Goal: Task Accomplishment & Management: Use online tool/utility

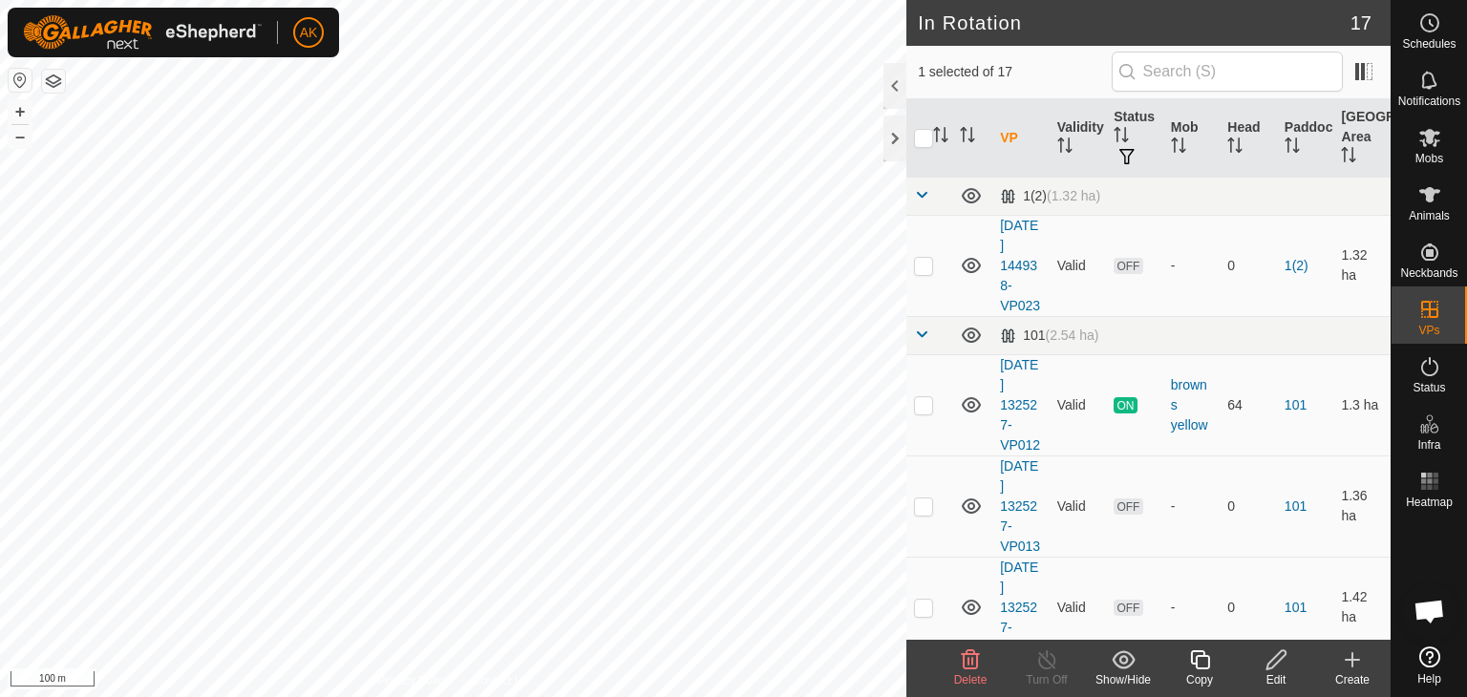
click at [969, 662] on icon at bounding box center [970, 659] width 23 height 23
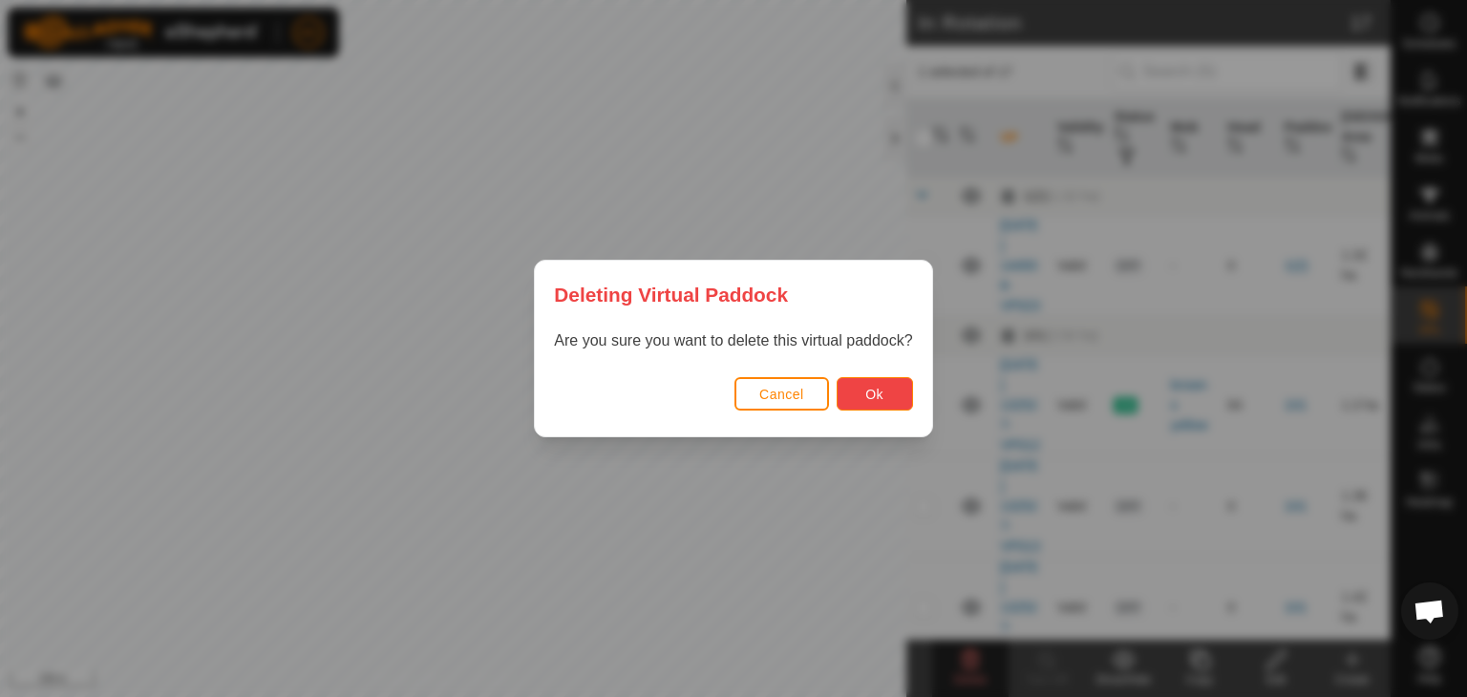
click at [867, 395] on span "Ok" at bounding box center [874, 394] width 18 height 15
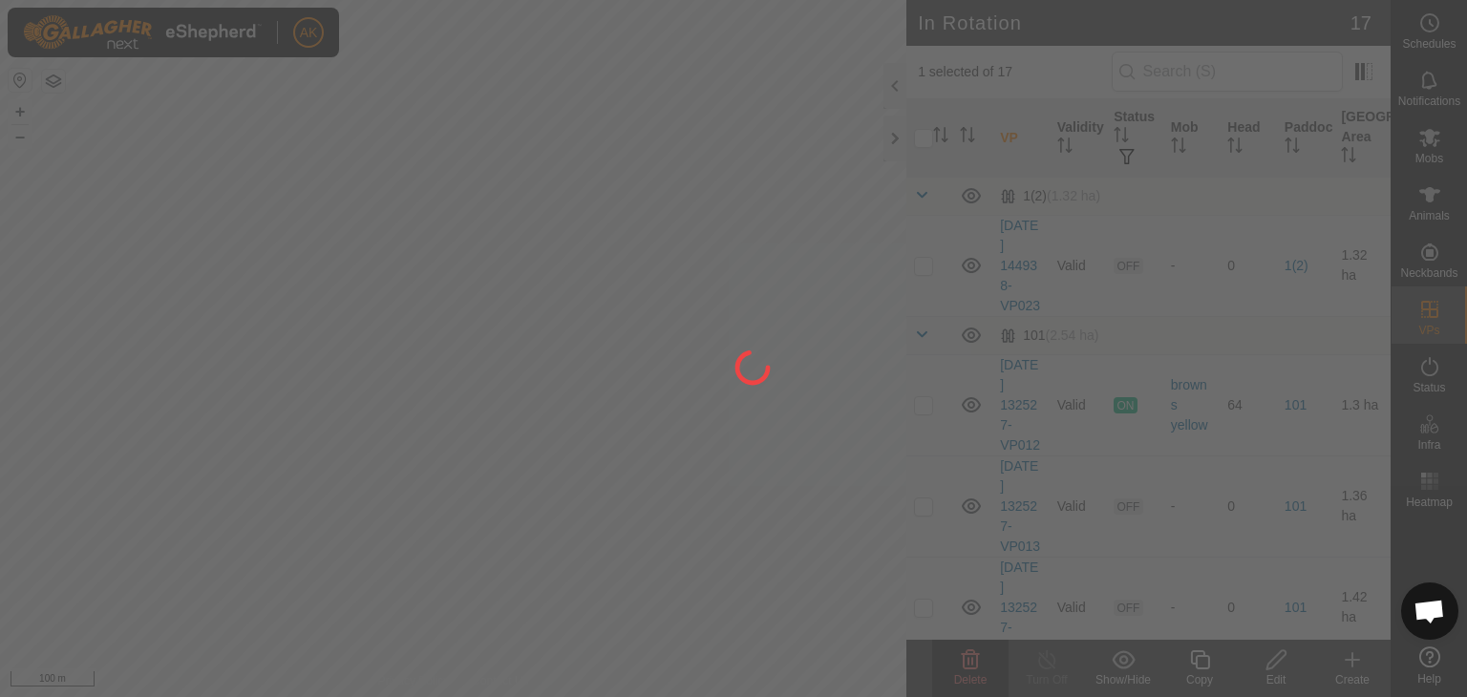
drag, startPoint x: 720, startPoint y: 536, endPoint x: 810, endPoint y: 440, distance: 131.0
click at [798, 452] on div at bounding box center [733, 348] width 1467 height 697
checkbox input "false"
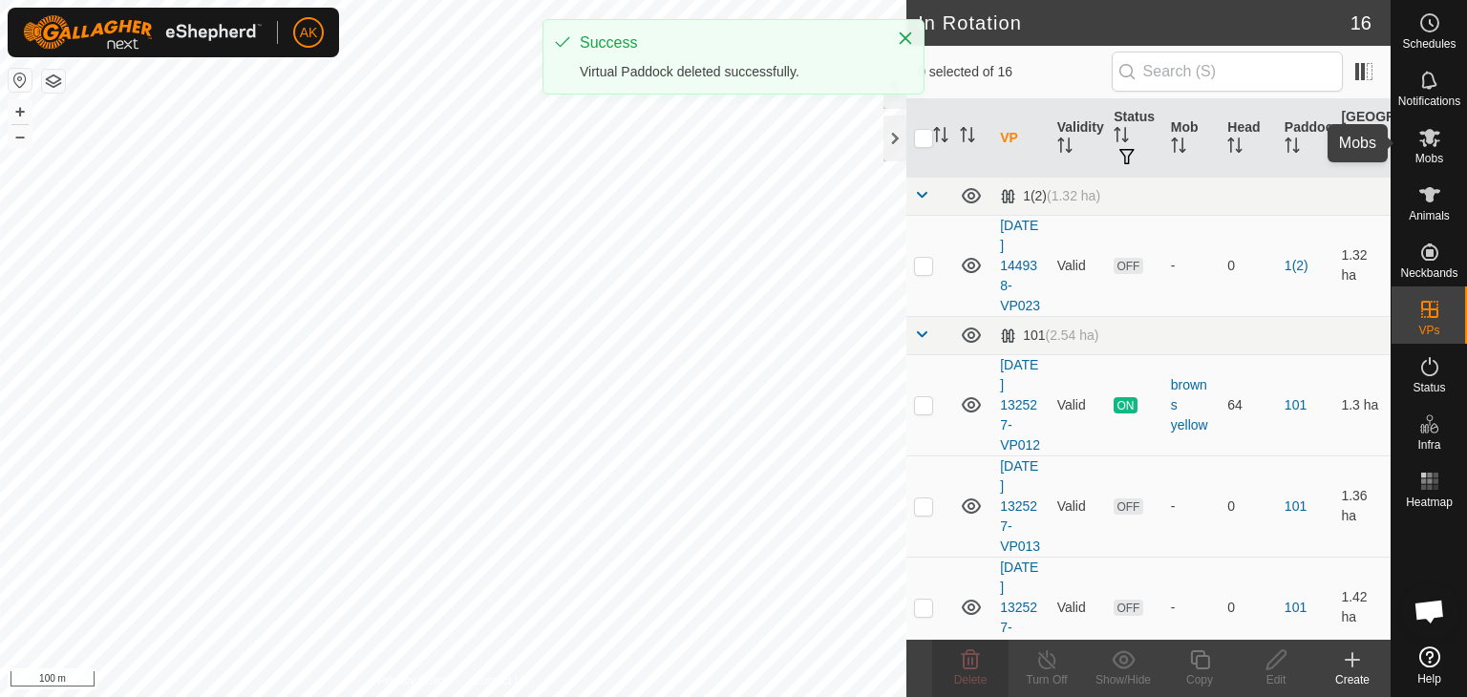
click at [1424, 139] on icon at bounding box center [1429, 137] width 23 height 23
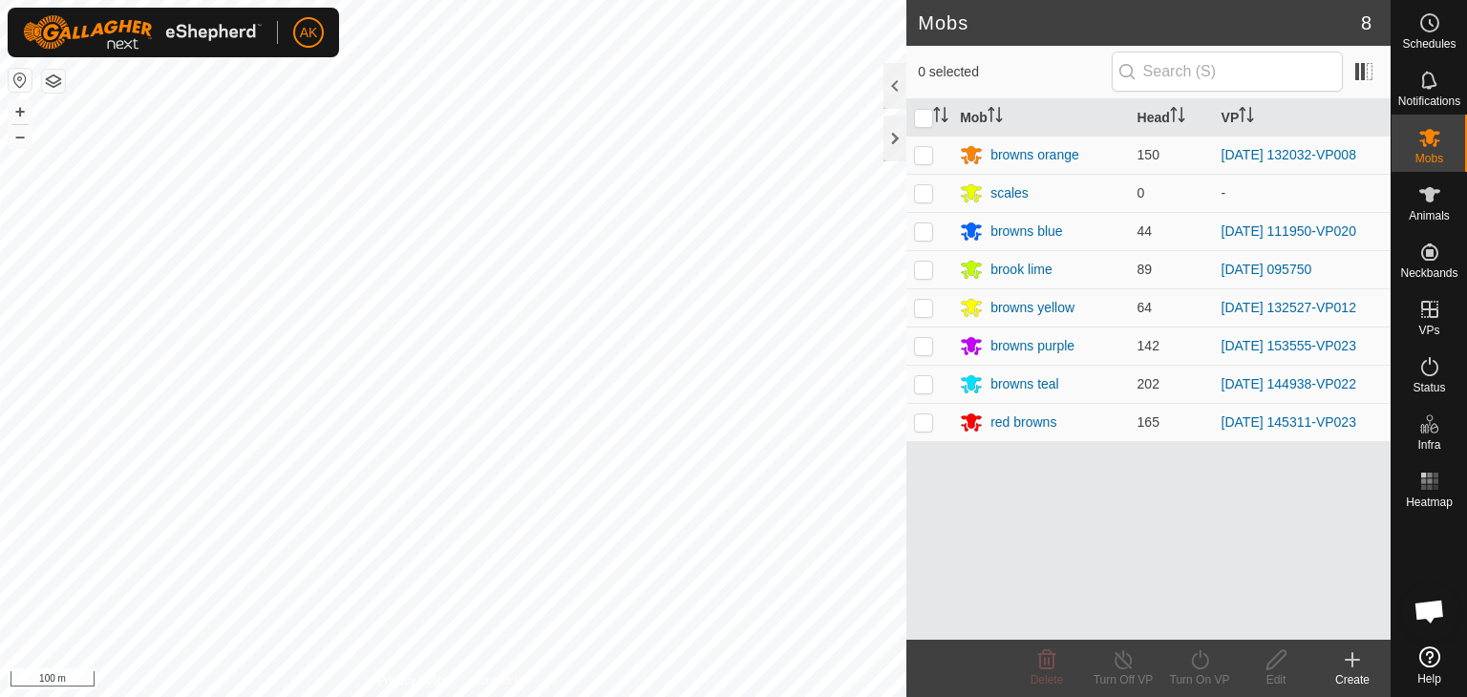
click at [918, 383] on p-checkbox at bounding box center [923, 383] width 19 height 15
checkbox input "true"
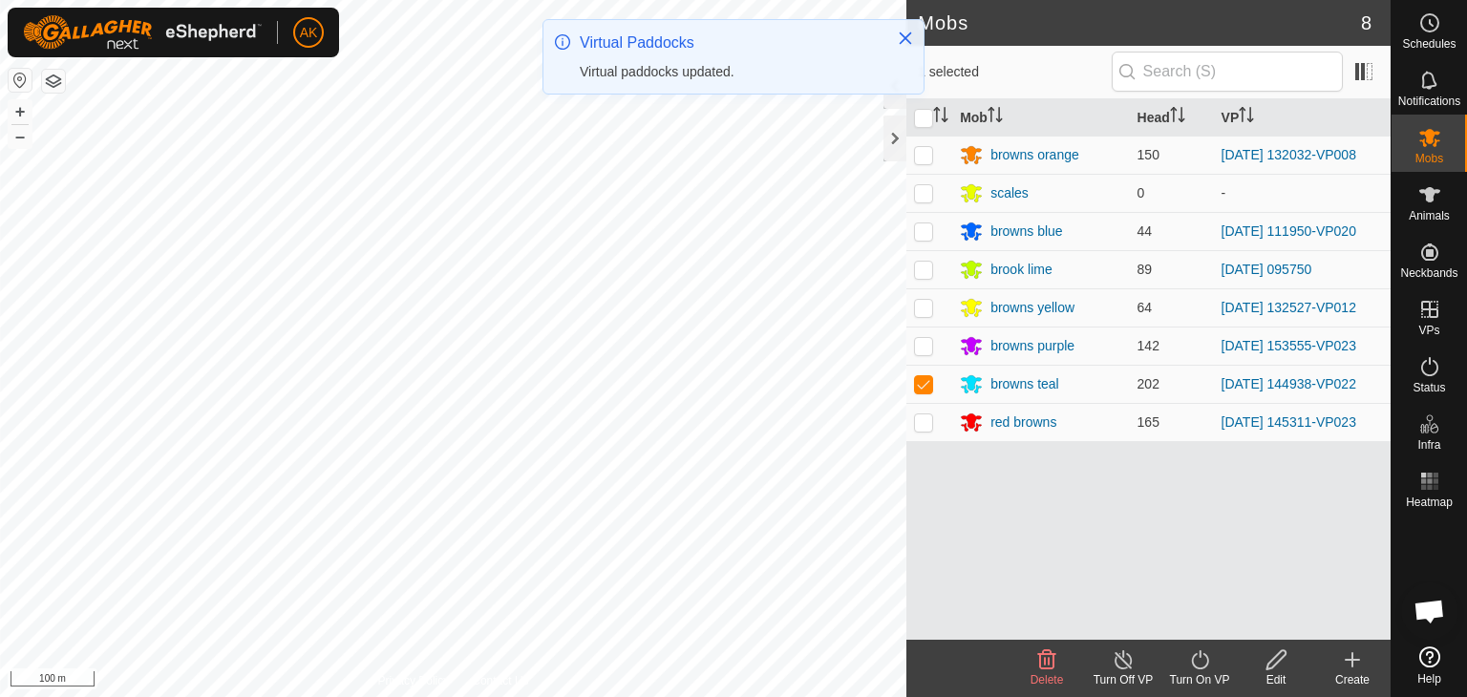
click at [1199, 660] on icon at bounding box center [1200, 659] width 24 height 23
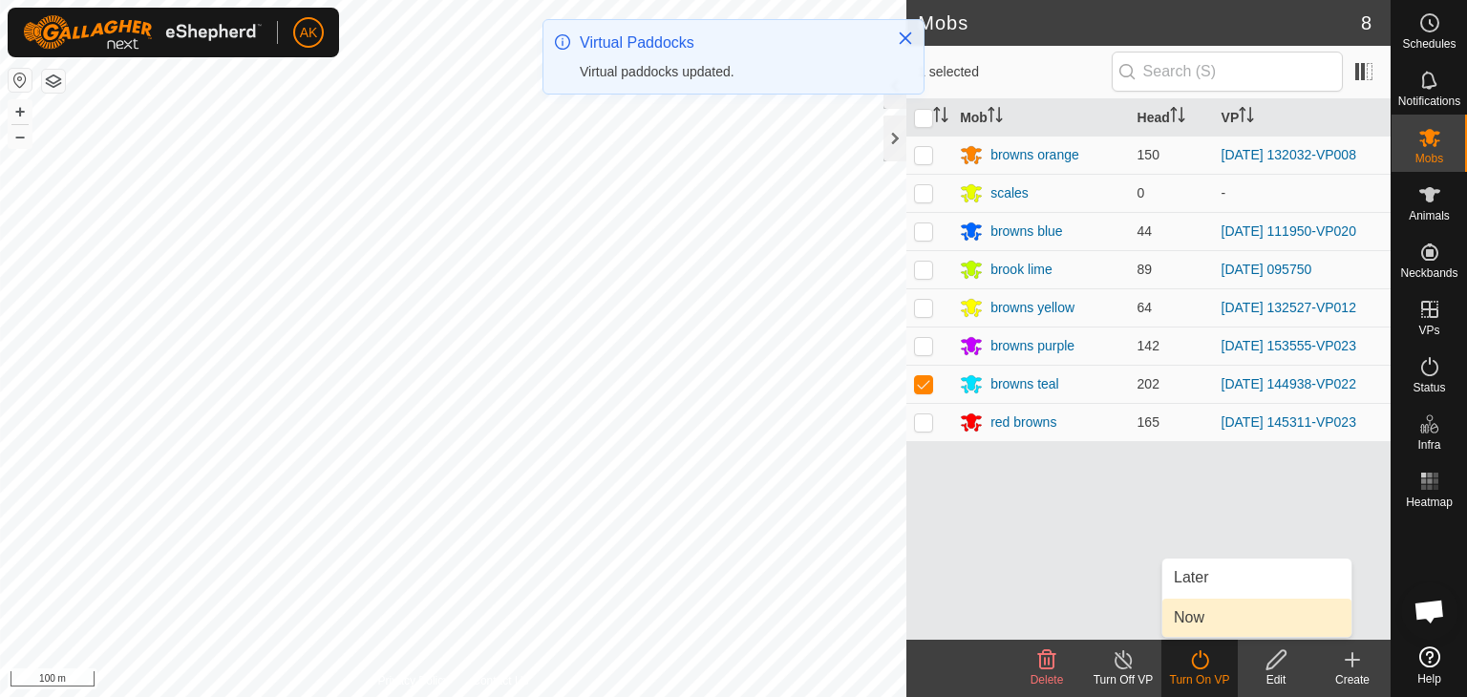
click at [1193, 615] on link "Now" at bounding box center [1256, 618] width 189 height 38
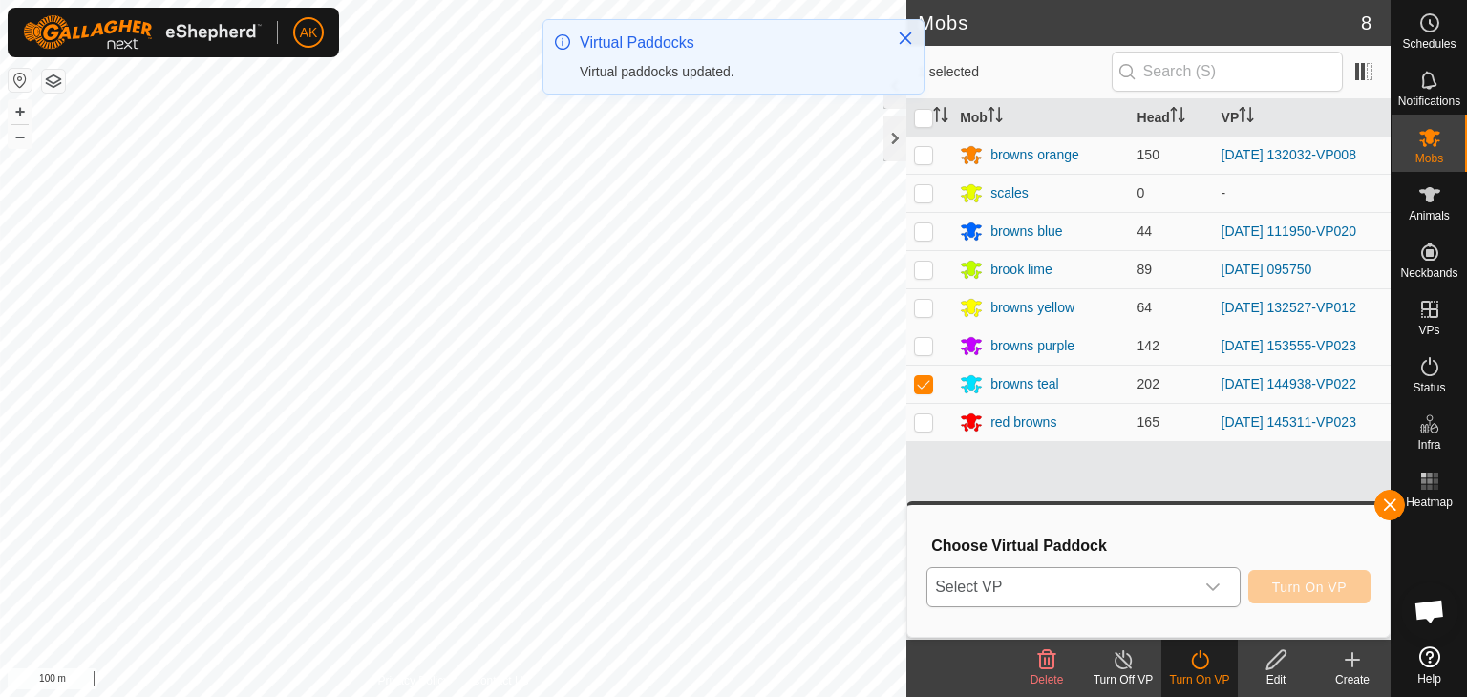
click at [1131, 581] on span "Select VP" at bounding box center [1060, 587] width 266 height 38
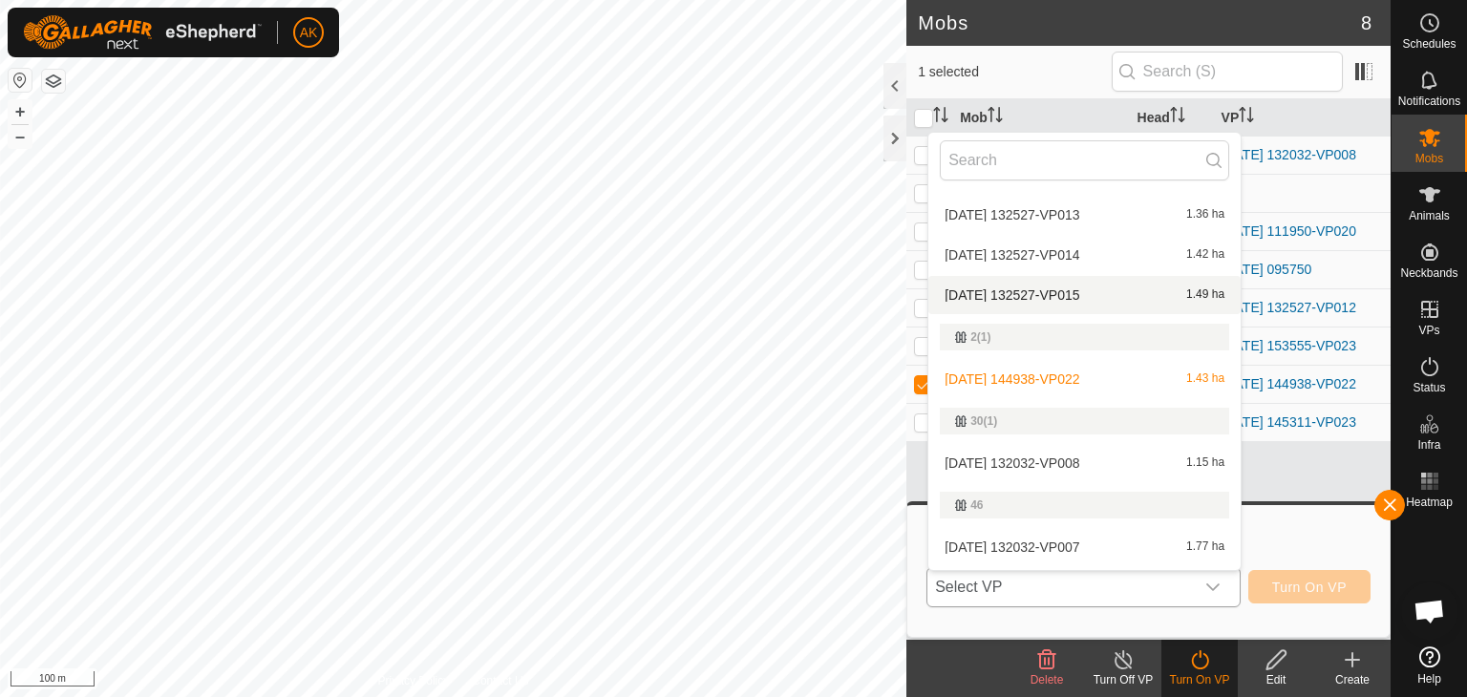
scroll to position [191, 0]
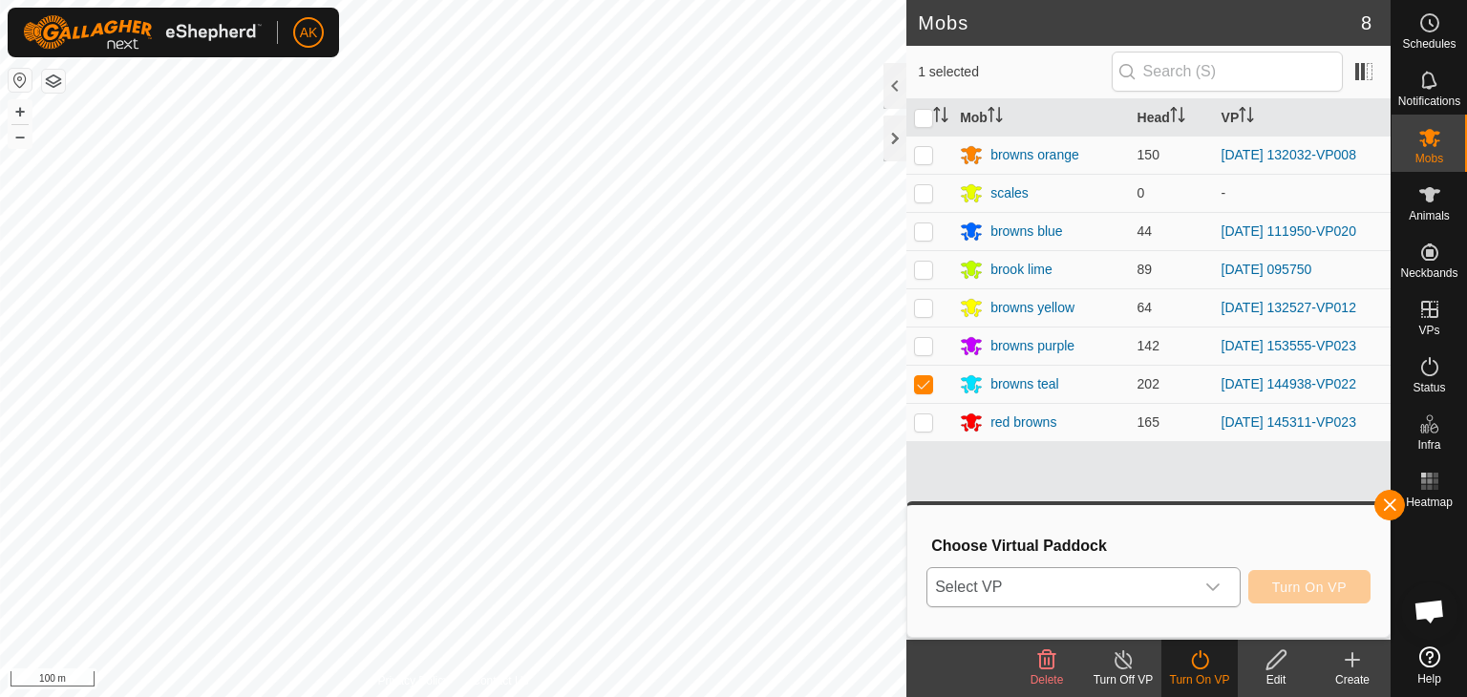
click at [1217, 585] on icon "dropdown trigger" at bounding box center [1212, 587] width 13 height 8
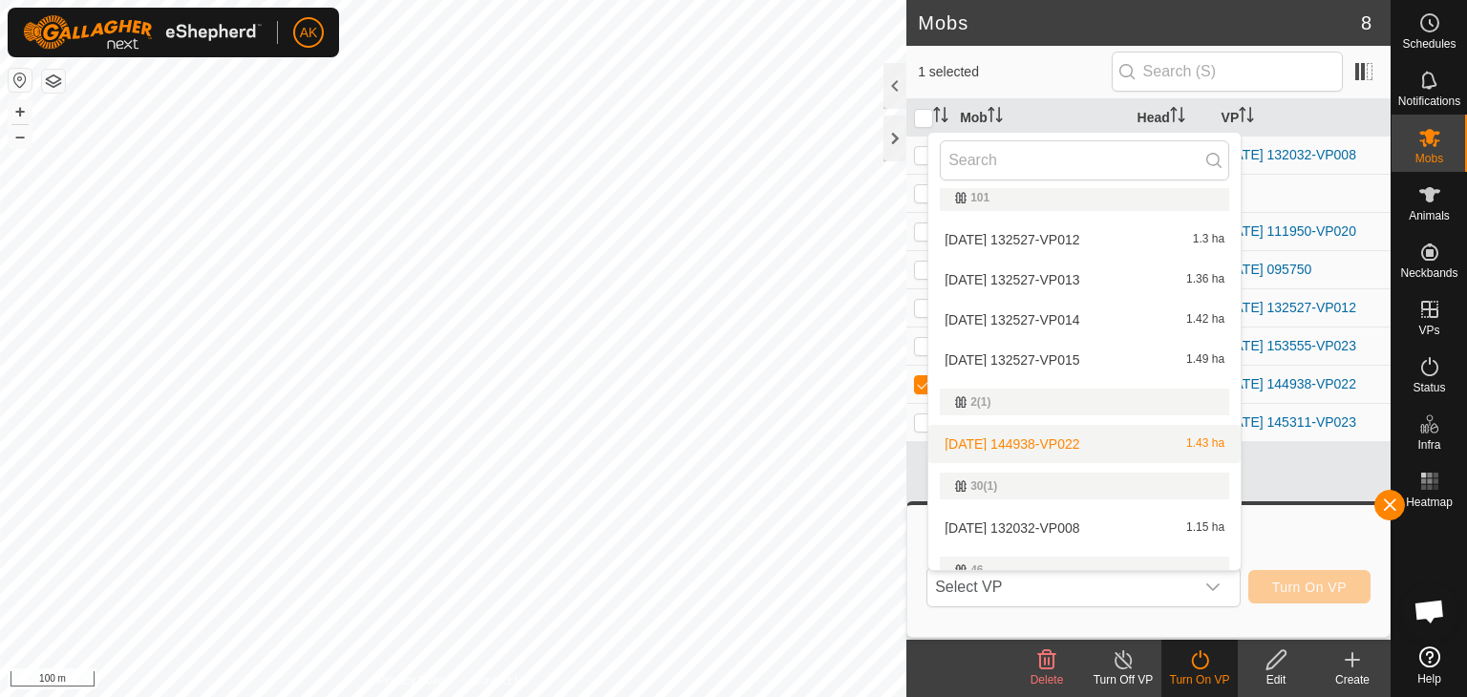
scroll to position [0, 0]
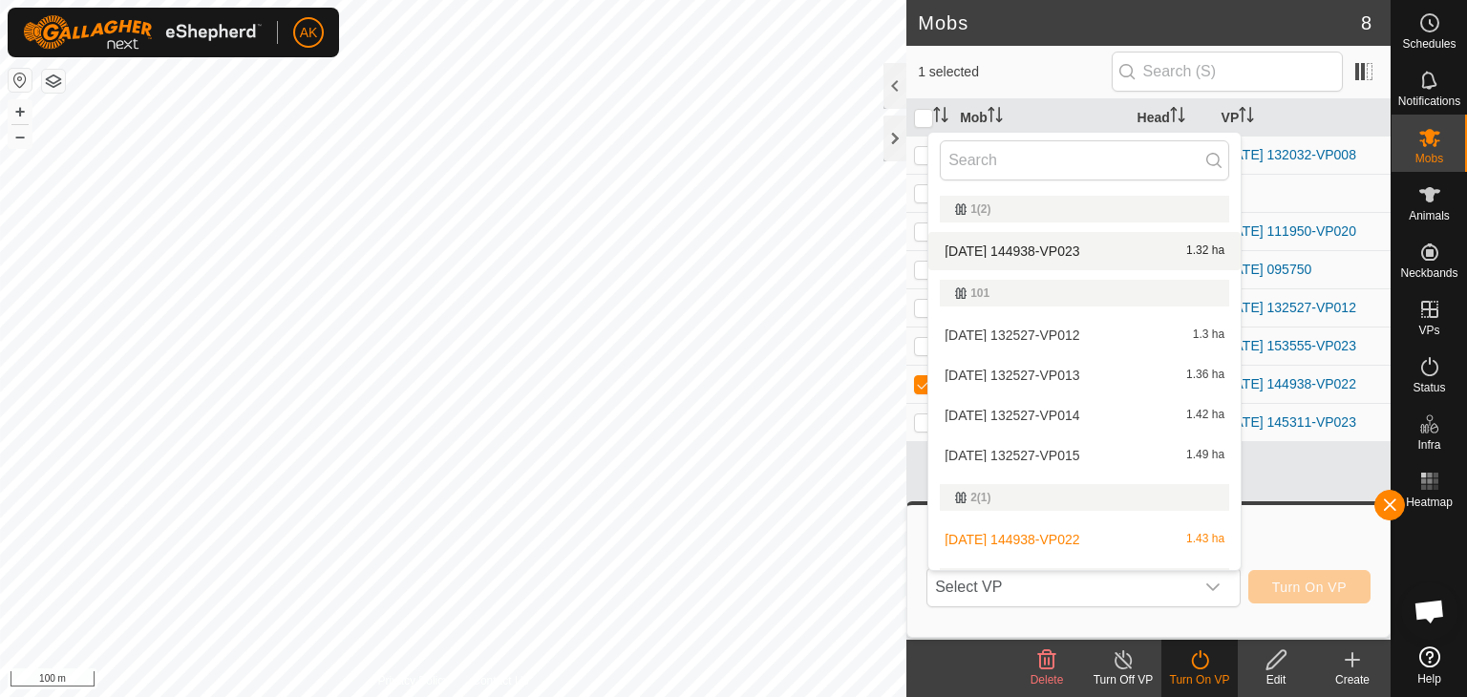
click at [1044, 245] on li "2025-09-06 144938-VP023 1.32 ha" at bounding box center [1084, 251] width 312 height 38
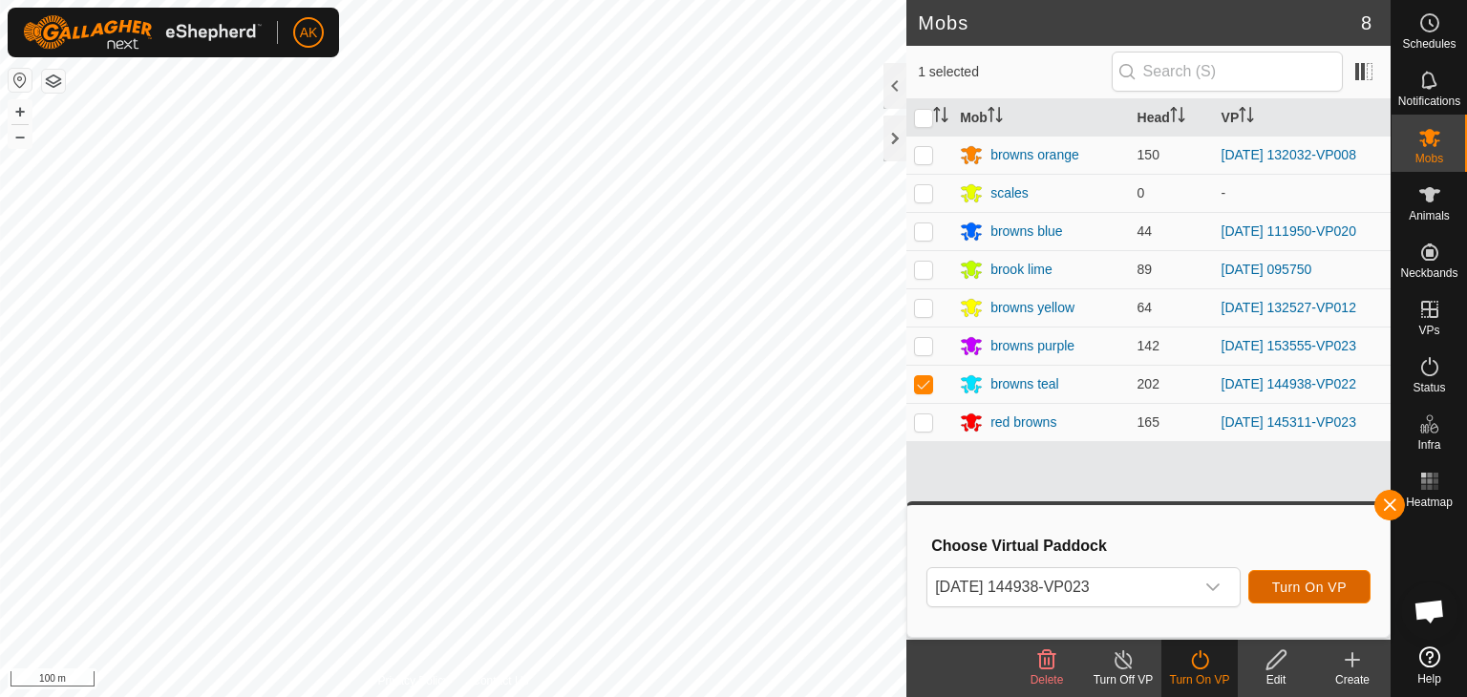
click at [1306, 584] on span "Turn On VP" at bounding box center [1309, 587] width 74 height 15
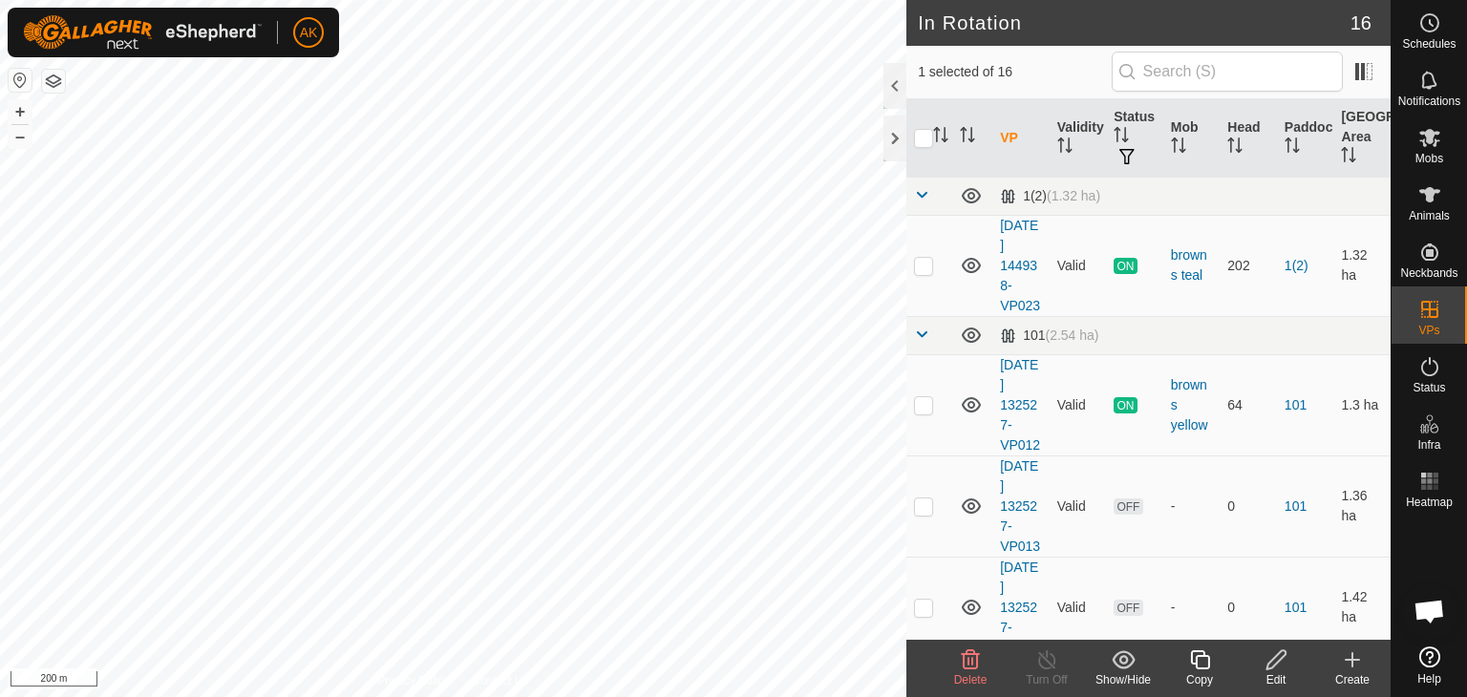
click at [968, 666] on icon at bounding box center [971, 659] width 18 height 19
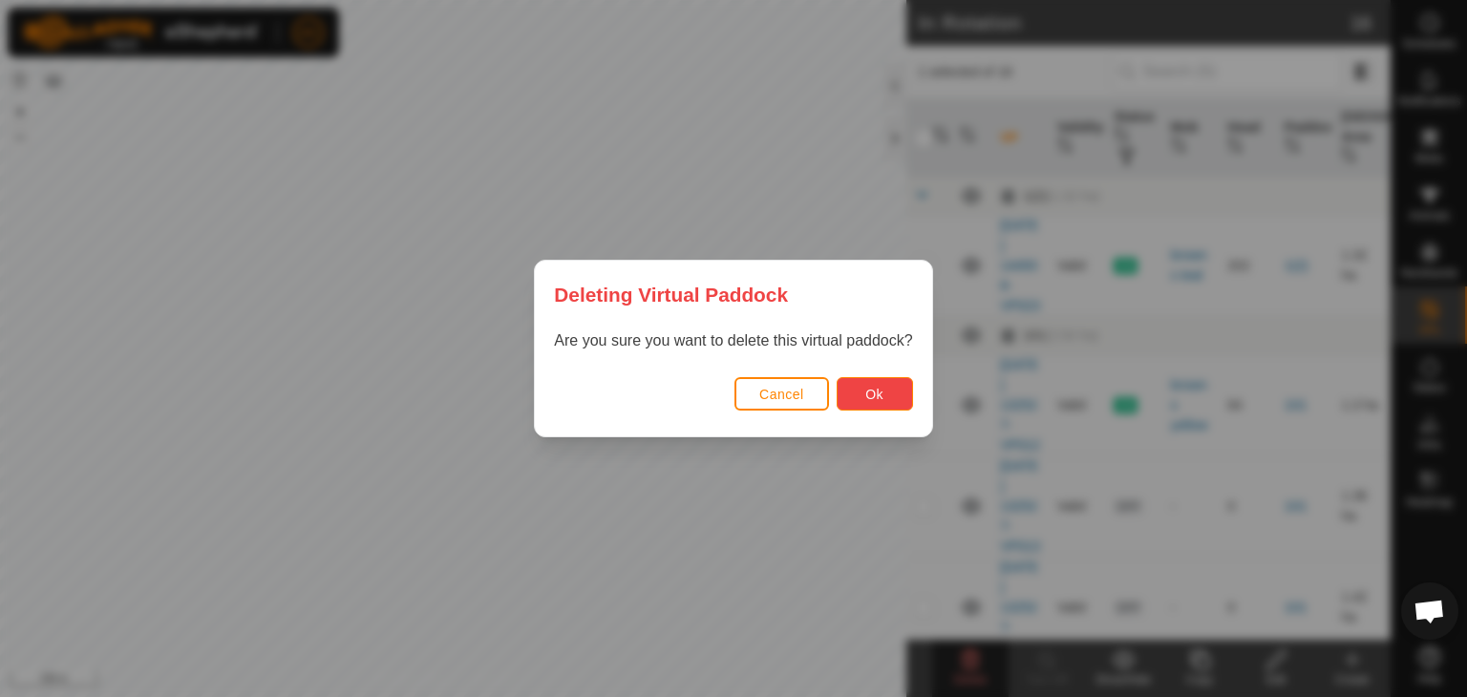
click at [884, 394] on button "Ok" at bounding box center [874, 393] width 76 height 33
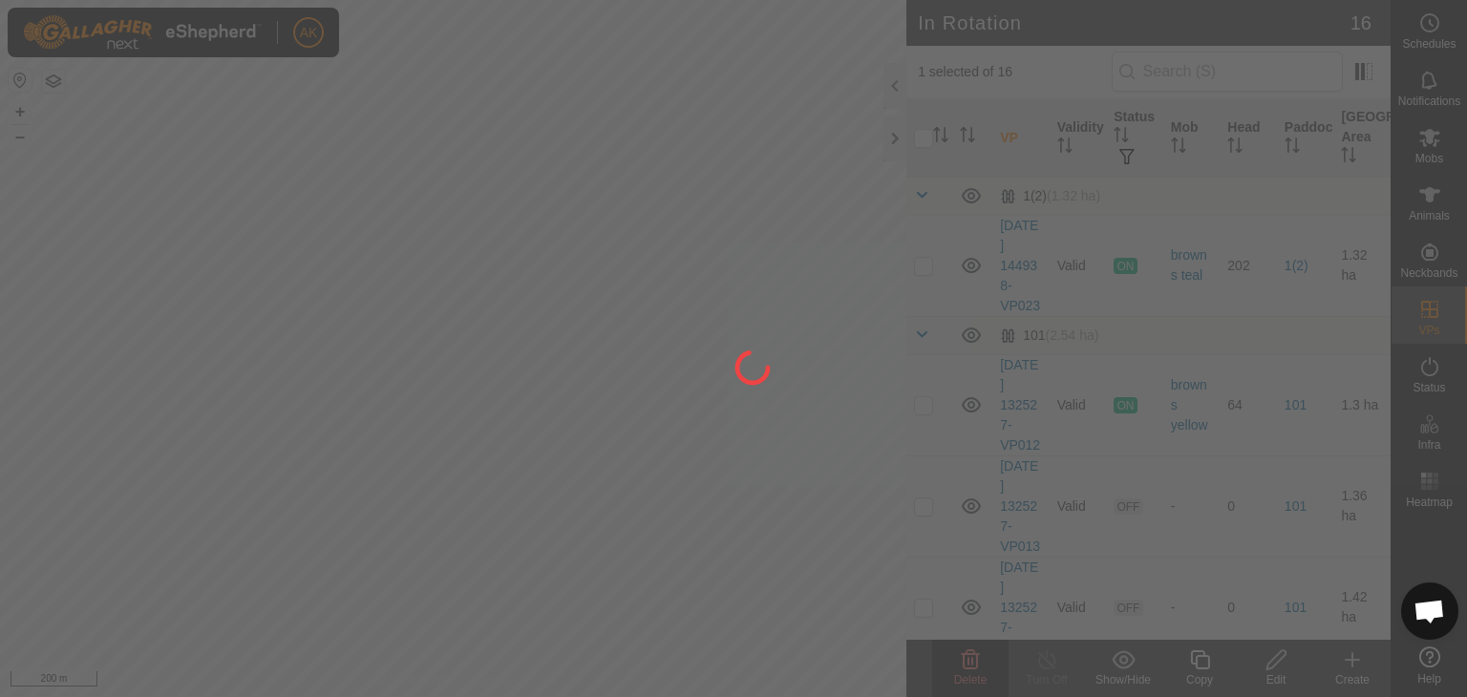
checkbox input "false"
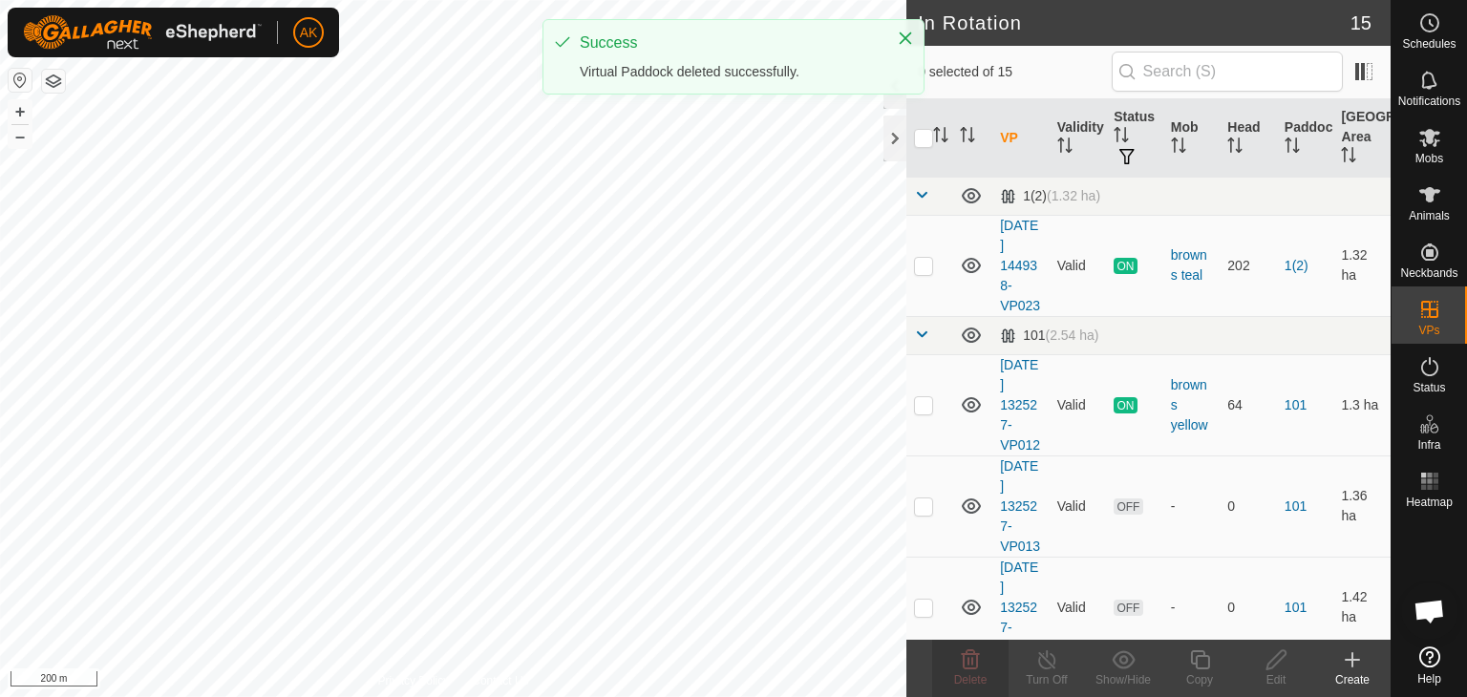
checkbox input "true"
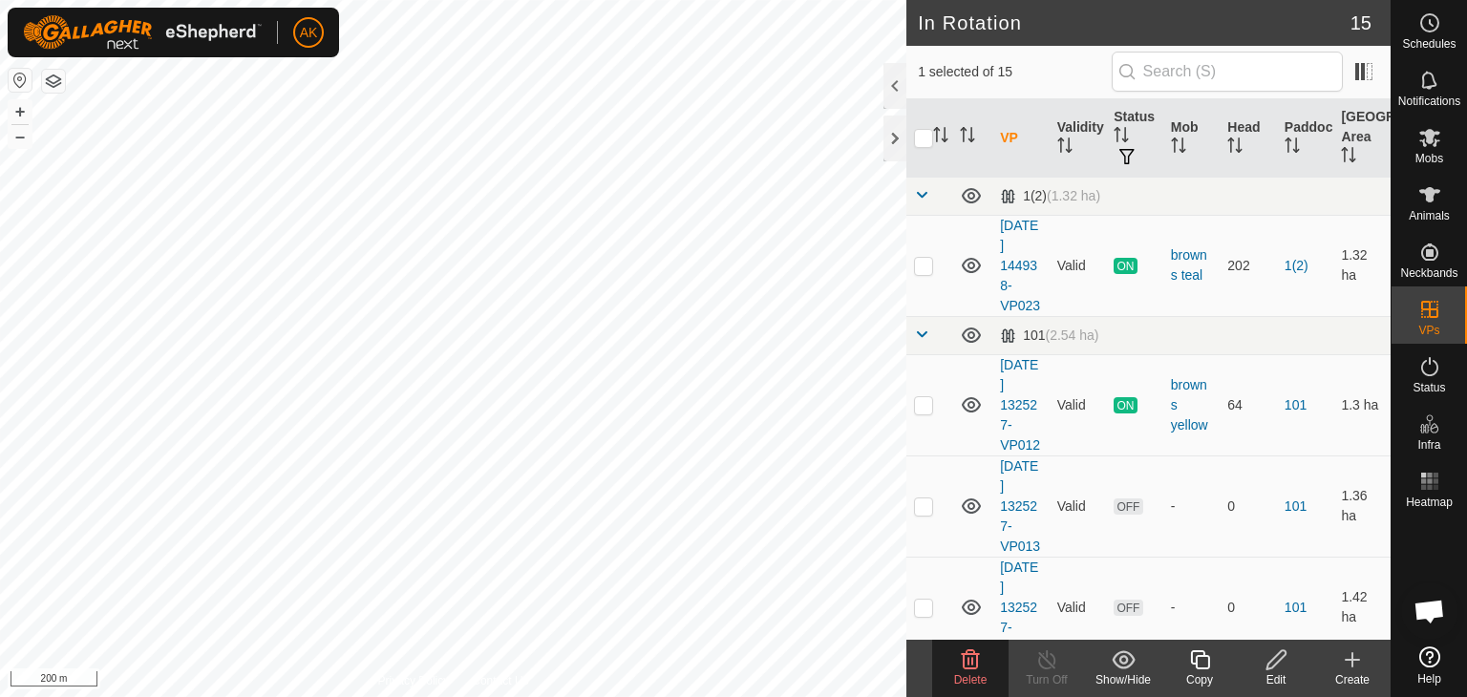
click at [963, 658] on icon at bounding box center [971, 659] width 18 height 19
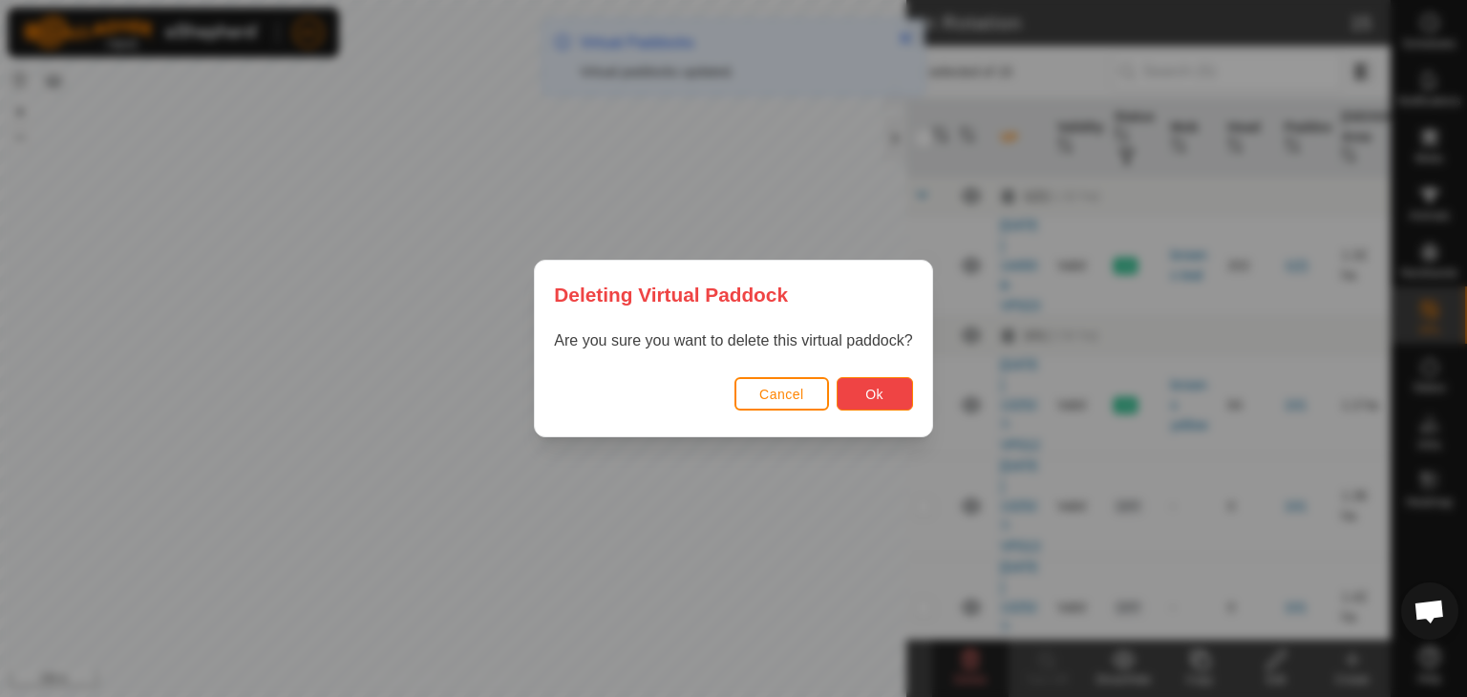
click at [883, 398] on button "Ok" at bounding box center [874, 393] width 76 height 33
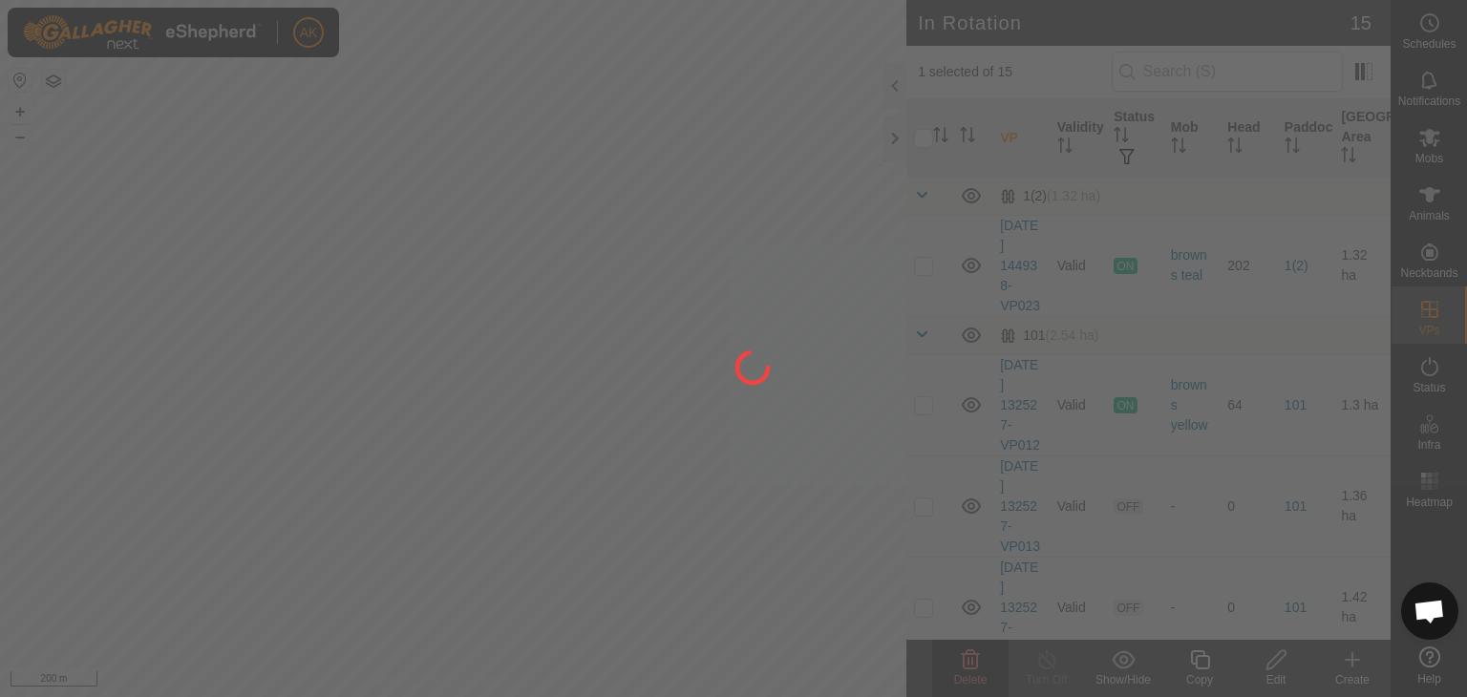
checkbox input "false"
